Goal: Task Accomplishment & Management: Use online tool/utility

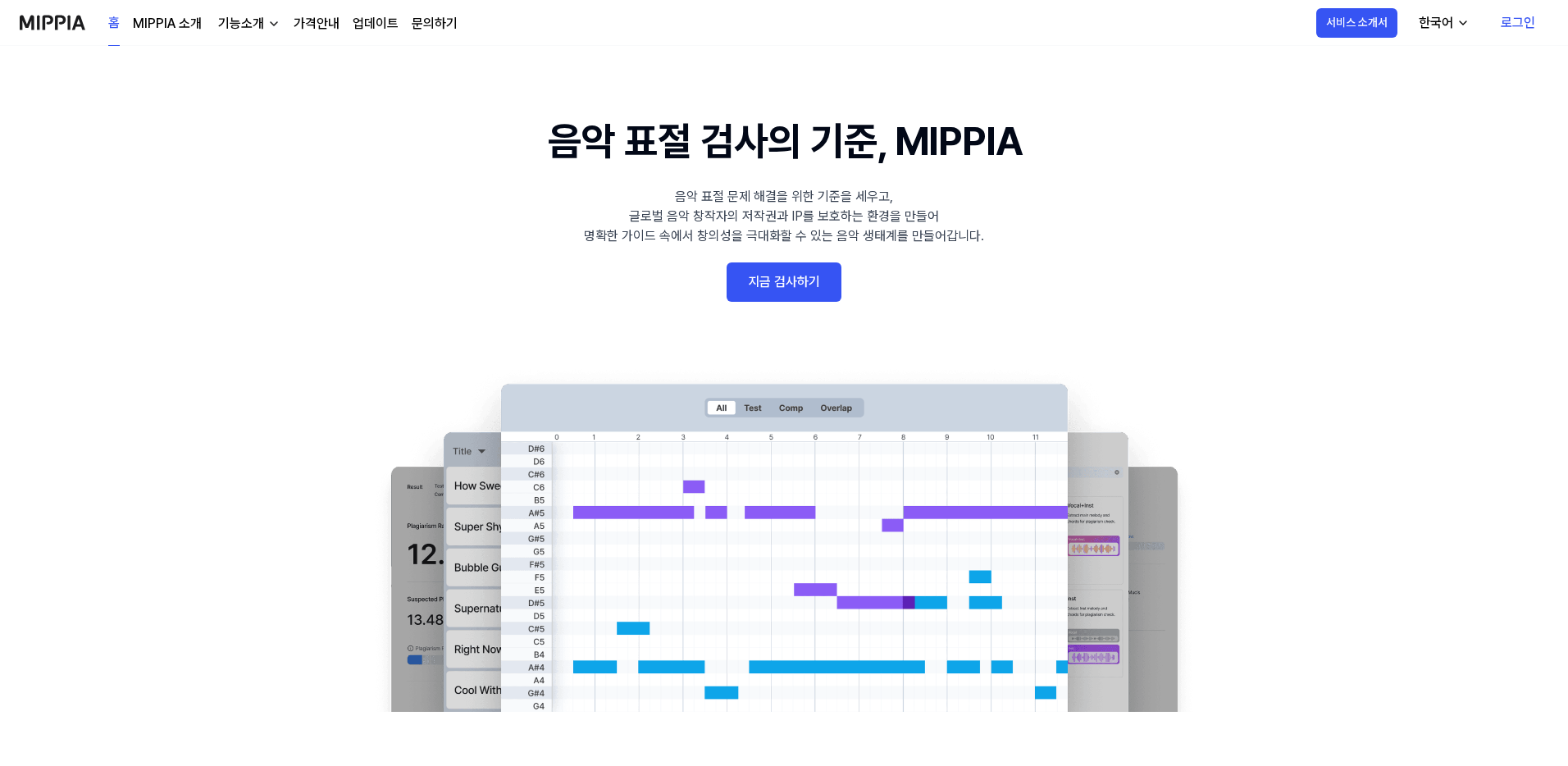
click at [763, 279] on link "지금 검사하기" at bounding box center [784, 282] width 115 height 39
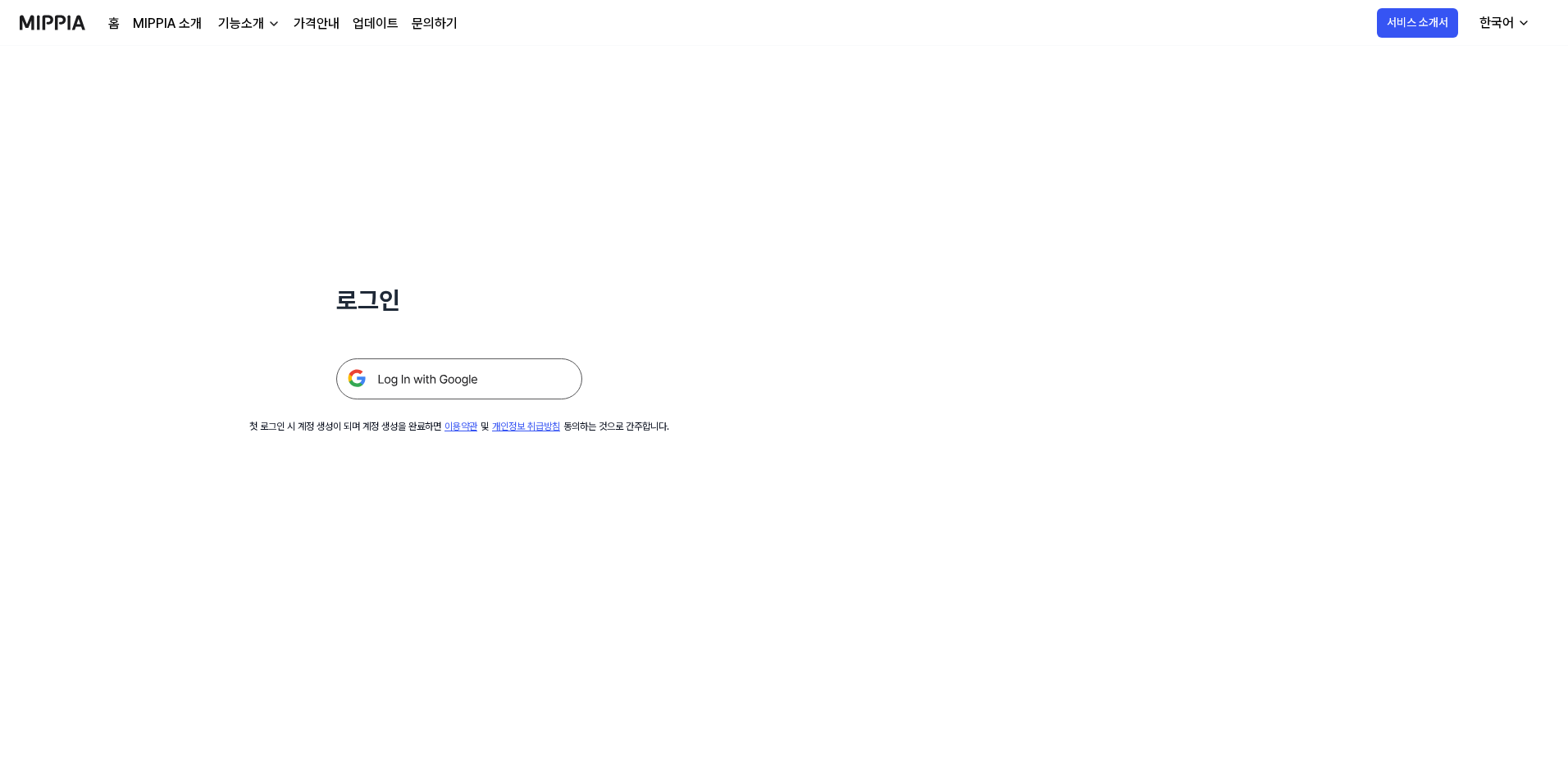
click at [546, 360] on img at bounding box center [459, 379] width 246 height 41
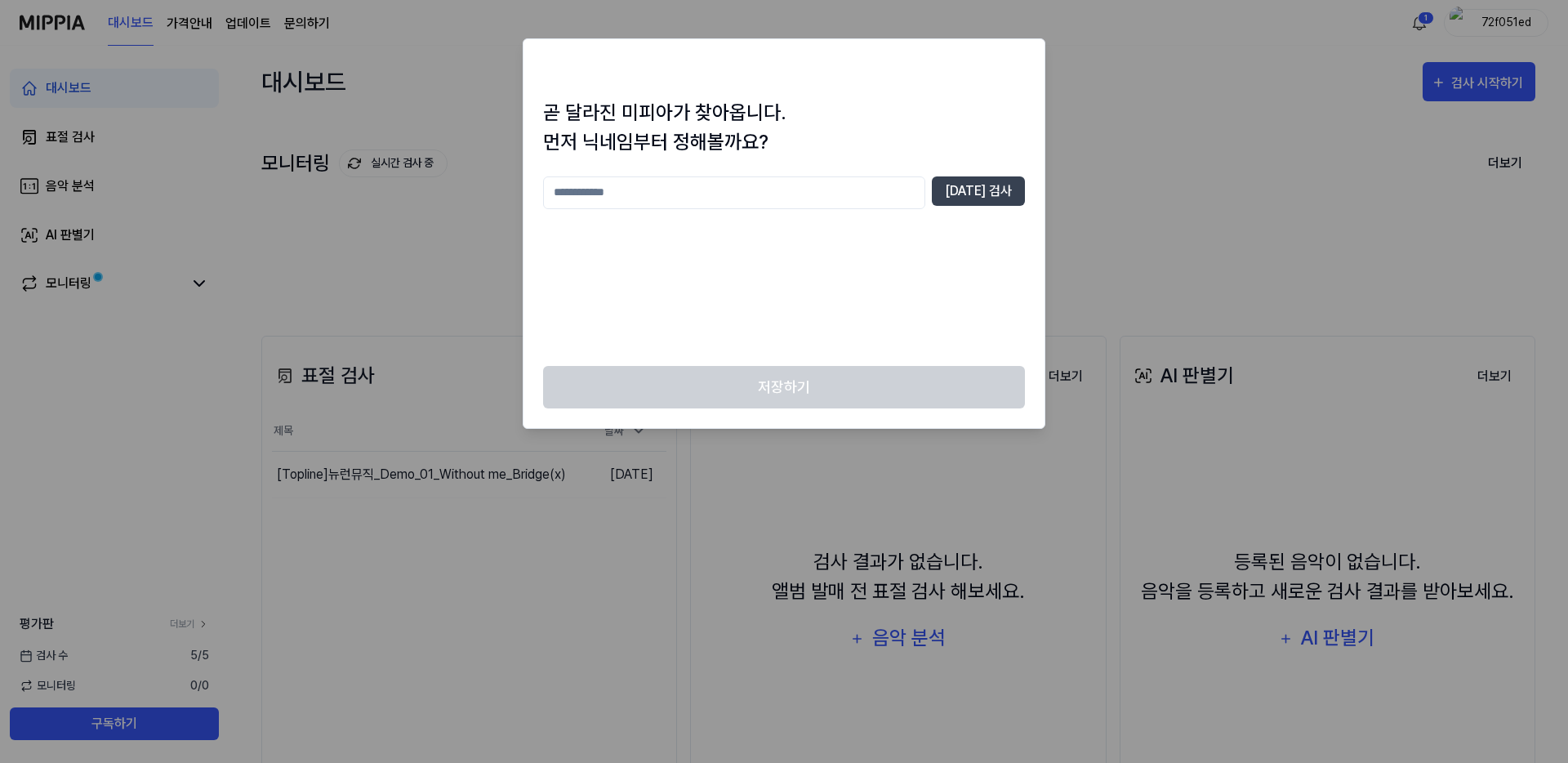
click at [1249, 228] on div at bounding box center [784, 382] width 1568 height 763
